Goal: Entertainment & Leisure: Consume media (video, audio)

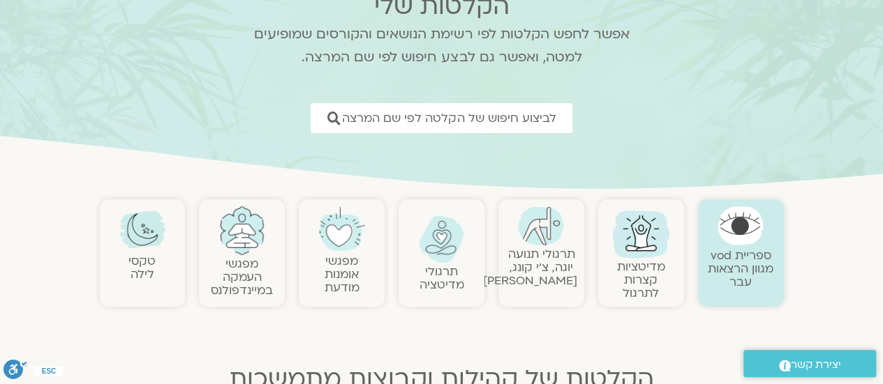
scroll to position [140, 0]
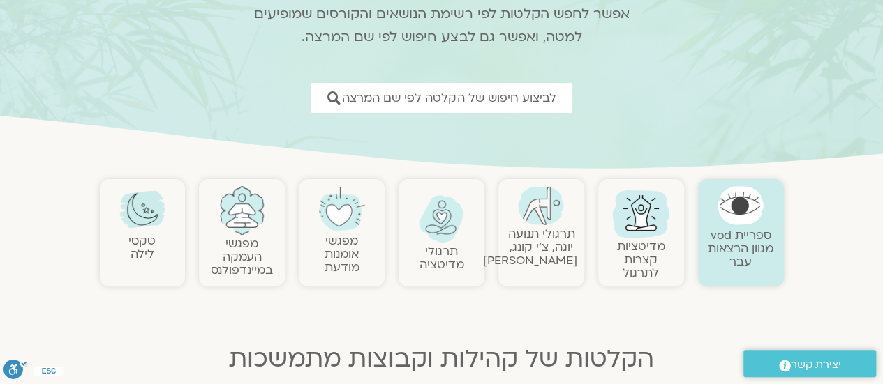
click at [142, 213] on img at bounding box center [142, 209] width 46 height 46
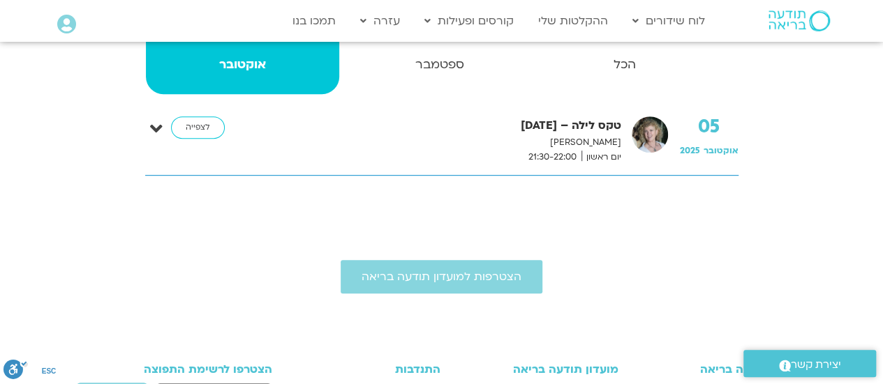
scroll to position [279, 0]
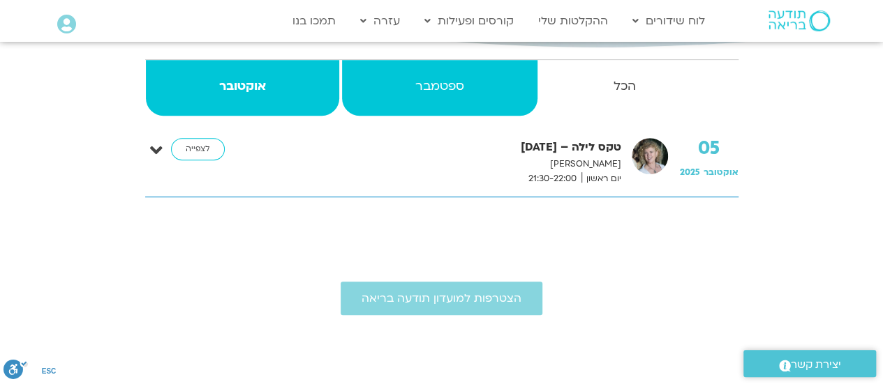
click at [428, 94] on strong "ספטמבר" at bounding box center [439, 86] width 195 height 21
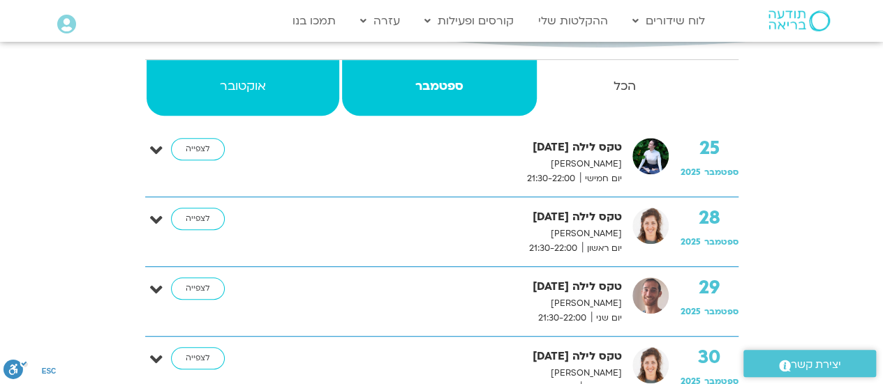
click at [243, 91] on strong "אוקטובר" at bounding box center [243, 86] width 193 height 21
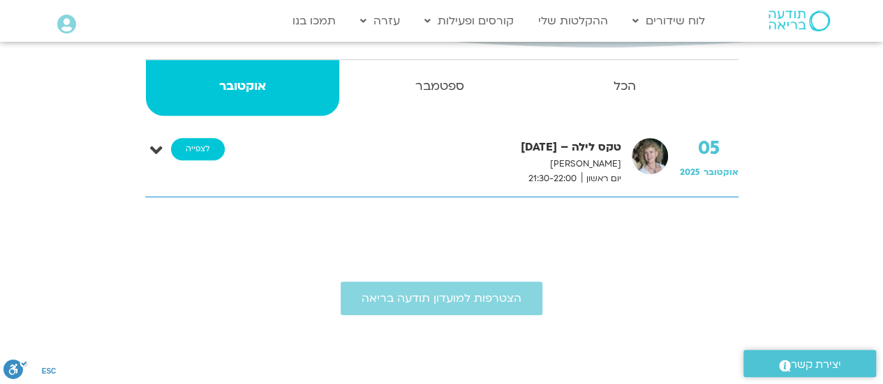
click at [201, 147] on link "לצפייה" at bounding box center [198, 149] width 54 height 22
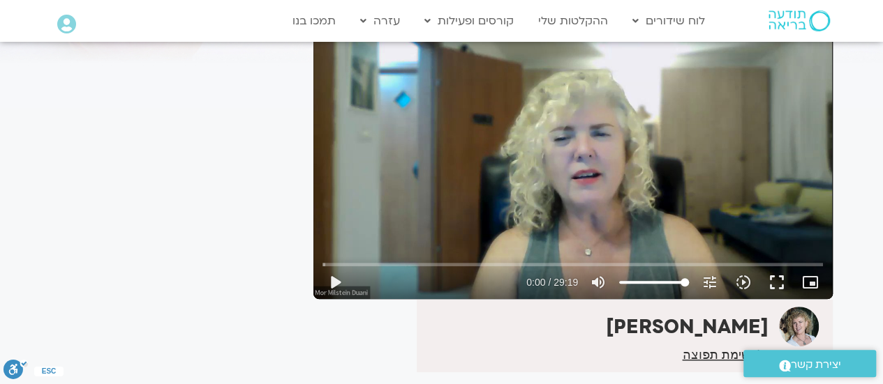
scroll to position [148, 0]
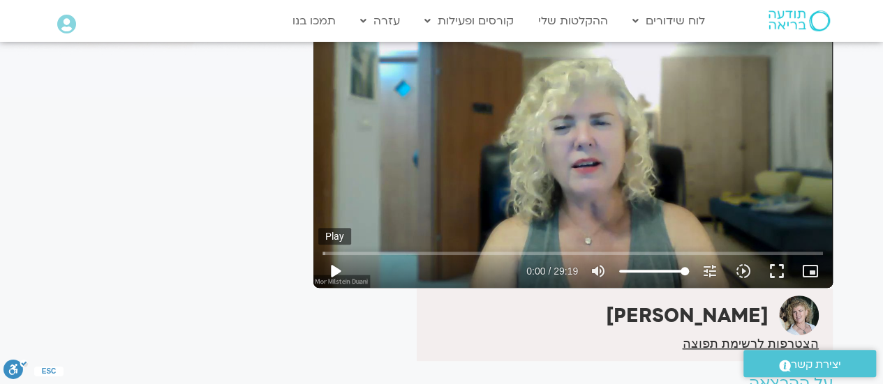
click at [333, 273] on button "play_arrow" at bounding box center [334, 271] width 33 height 33
type input "2.328015"
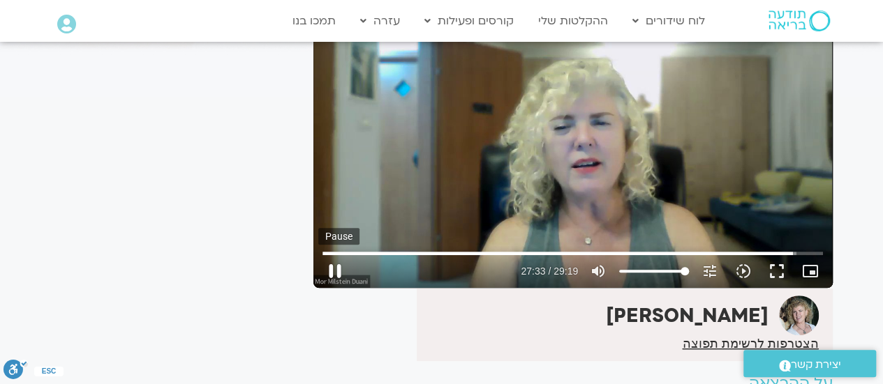
click at [336, 270] on button "pause" at bounding box center [334, 271] width 33 height 33
type input "1653.831635"
